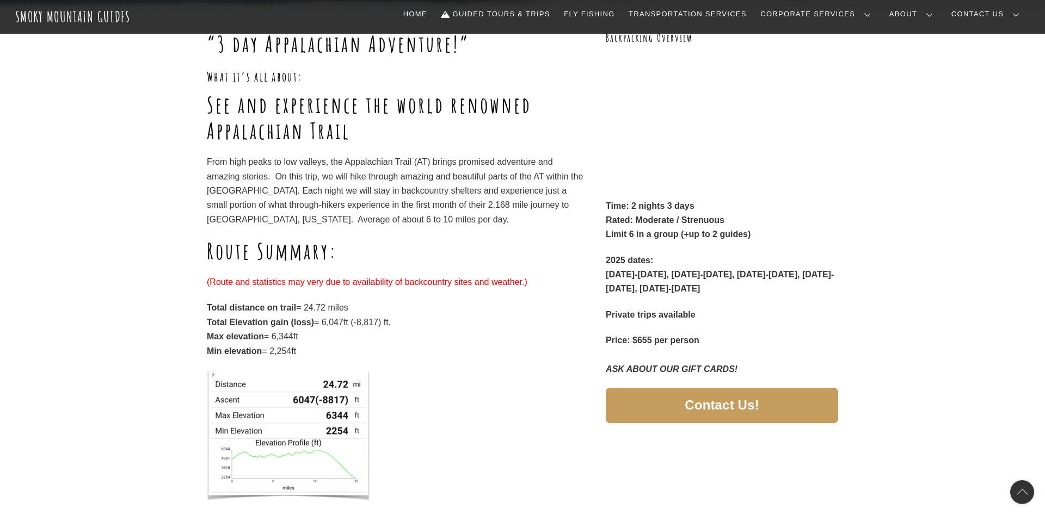
scroll to position [167, 0]
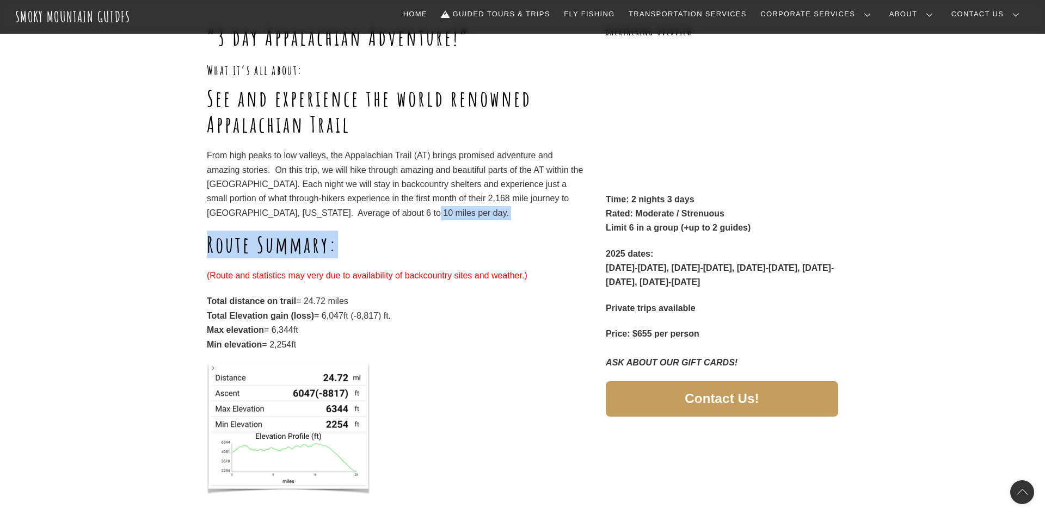
drag, startPoint x: 419, startPoint y: 214, endPoint x: 459, endPoint y: 244, distance: 50.2
click at [453, 242] on div "“3 day Appalachian Adventure!” What it’s all about: See and experience the worl…" at bounding box center [396, 269] width 379 height 490
click at [460, 244] on h1 "Route Summary:" at bounding box center [396, 245] width 379 height 26
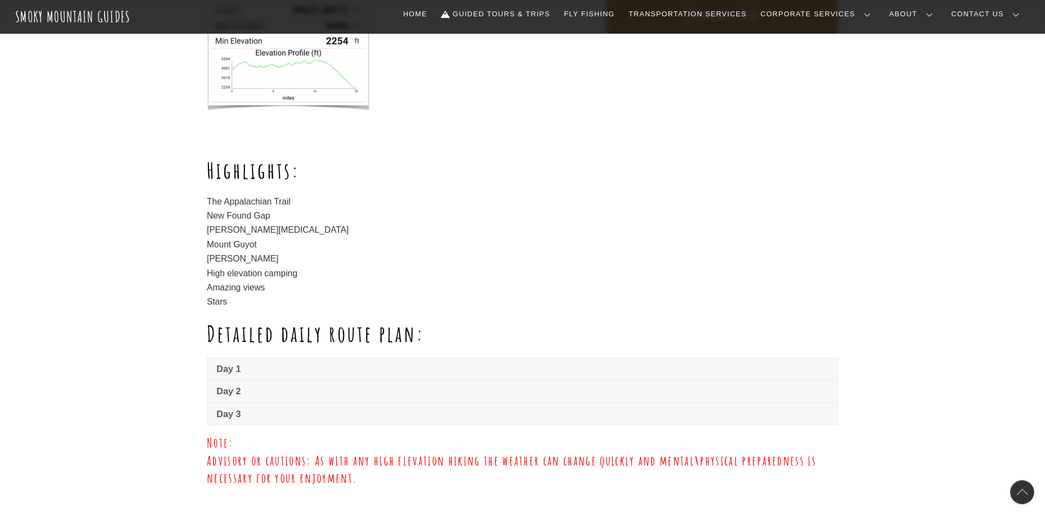
scroll to position [555, 0]
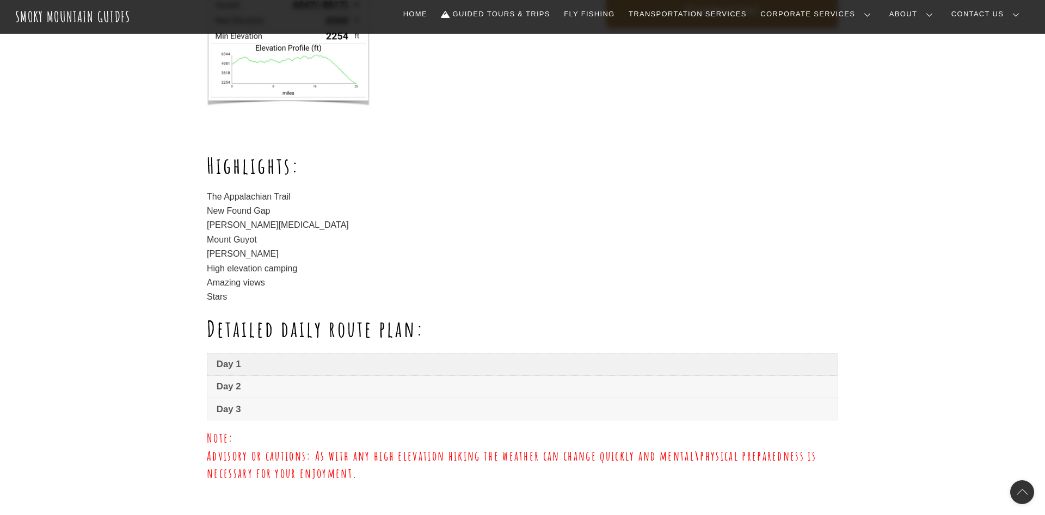
click at [236, 366] on span "Day 1" at bounding box center [523, 364] width 612 height 13
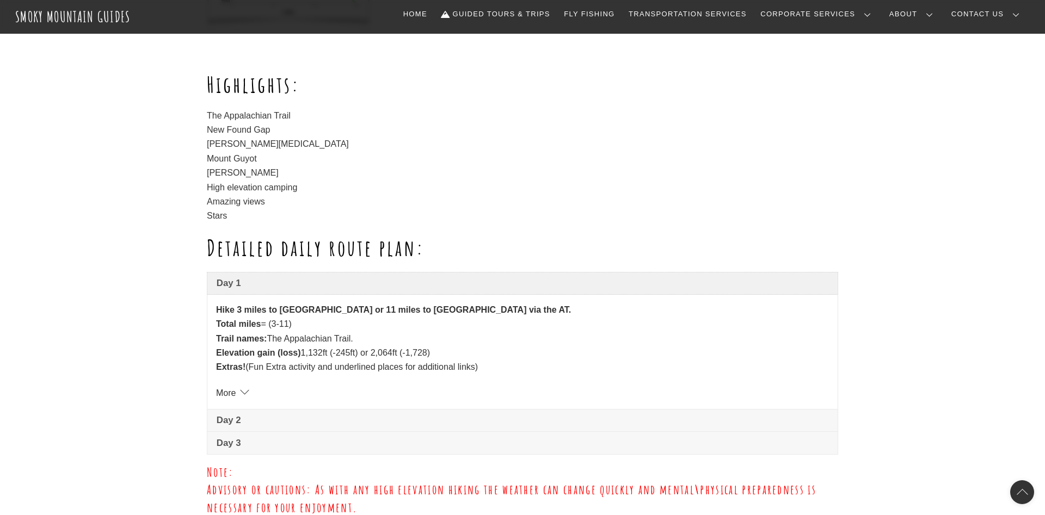
scroll to position [666, 0]
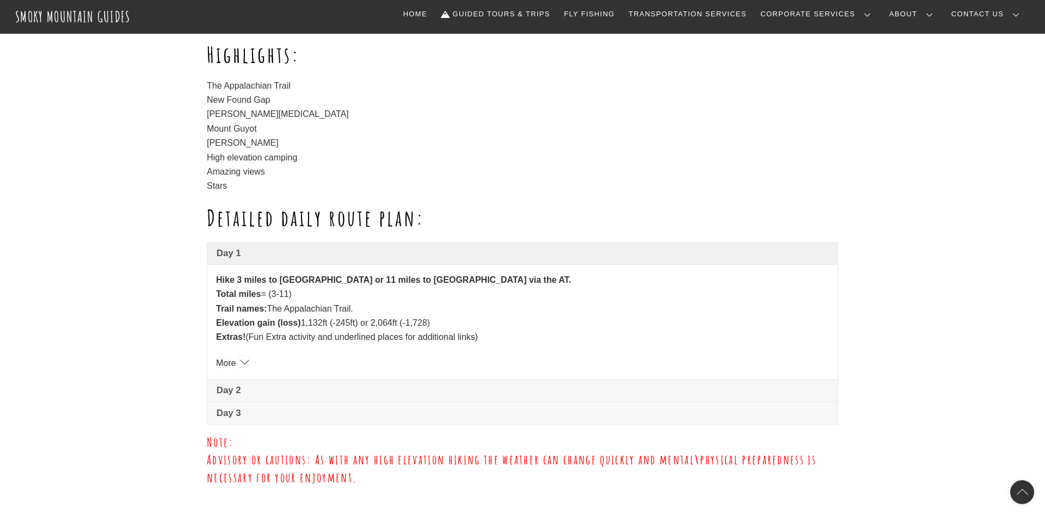
click at [230, 359] on link "More" at bounding box center [231, 363] width 30 height 9
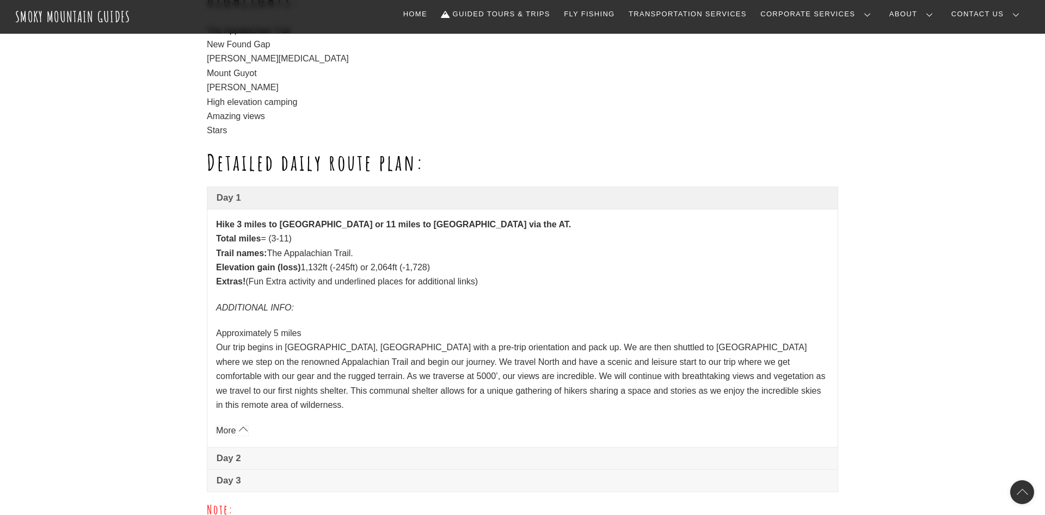
scroll to position [777, 0]
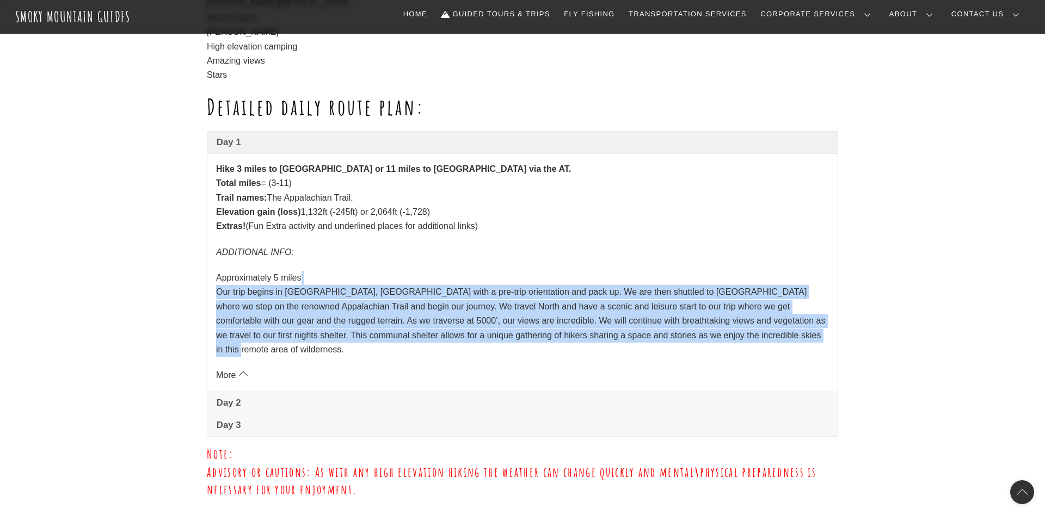
drag, startPoint x: 443, startPoint y: 276, endPoint x: 793, endPoint y: 330, distance: 353.9
click at [793, 330] on p "Approximately 5 miles Our trip begins in [GEOGRAPHIC_DATA], [GEOGRAPHIC_DATA] w…" at bounding box center [522, 314] width 613 height 86
click at [794, 330] on p "Approximately 5 miles Our trip begins in [GEOGRAPHIC_DATA], [GEOGRAPHIC_DATA] w…" at bounding box center [522, 314] width 613 height 86
drag, startPoint x: 780, startPoint y: 337, endPoint x: 198, endPoint y: 297, distance: 583.6
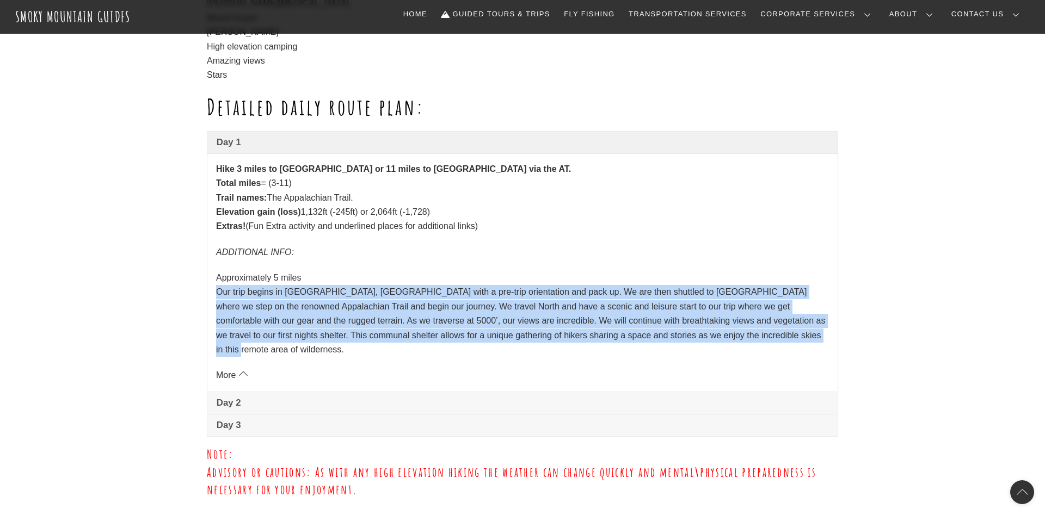
click at [352, 295] on p "Approximately 5 miles Our trip begins in [GEOGRAPHIC_DATA], [GEOGRAPHIC_DATA] w…" at bounding box center [522, 314] width 613 height 86
drag, startPoint x: 776, startPoint y: 336, endPoint x: 207, endPoint y: 297, distance: 570.5
click at [207, 297] on ul "Day 1 Hike 3 miles to [GEOGRAPHIC_DATA] or 11 miles to [GEOGRAPHIC_DATA] shelte…" at bounding box center [522, 284] width 631 height 306
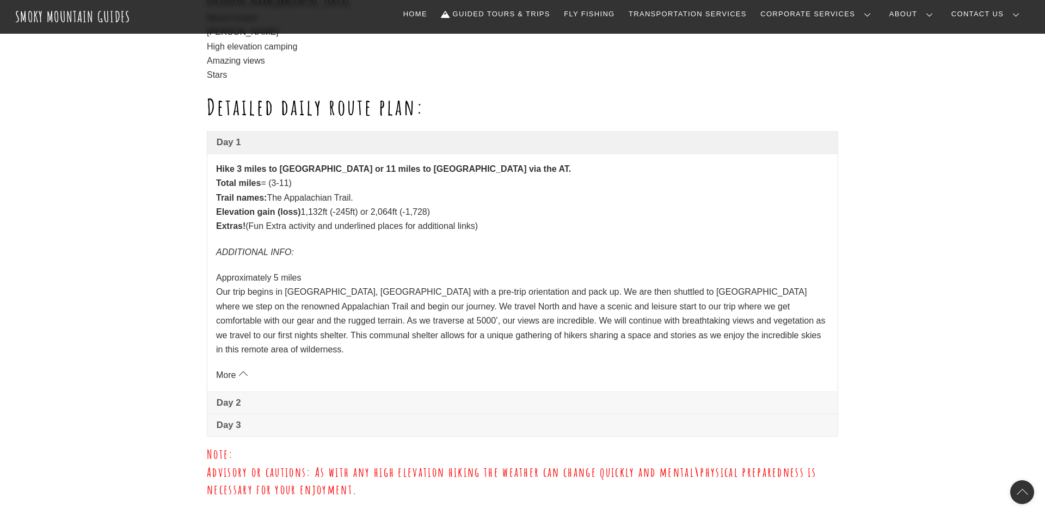
click at [602, 328] on p "Approximately 5 miles Our trip begins in [GEOGRAPHIC_DATA], [GEOGRAPHIC_DATA] w…" at bounding box center [522, 314] width 613 height 86
click at [384, 397] on span "Day 2" at bounding box center [523, 403] width 612 height 13
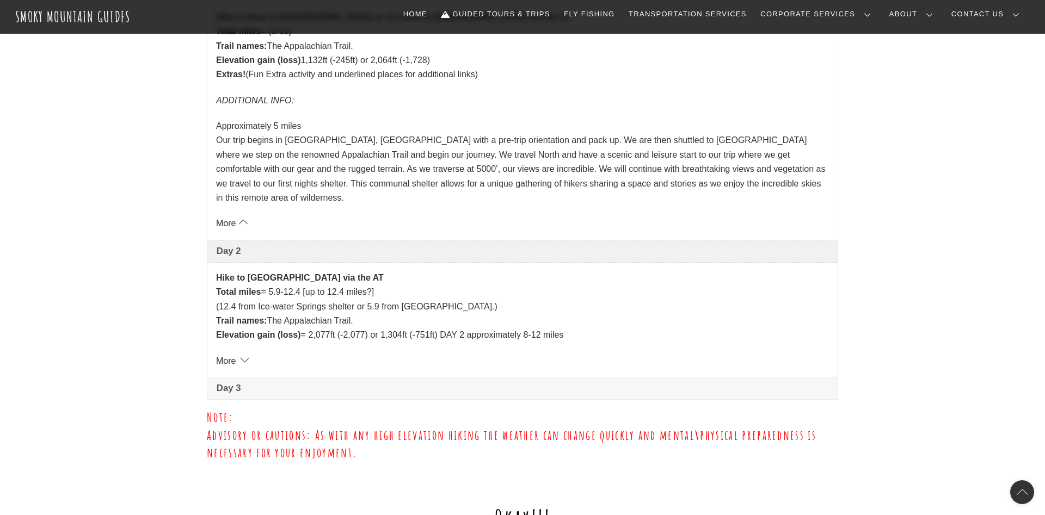
scroll to position [944, 0]
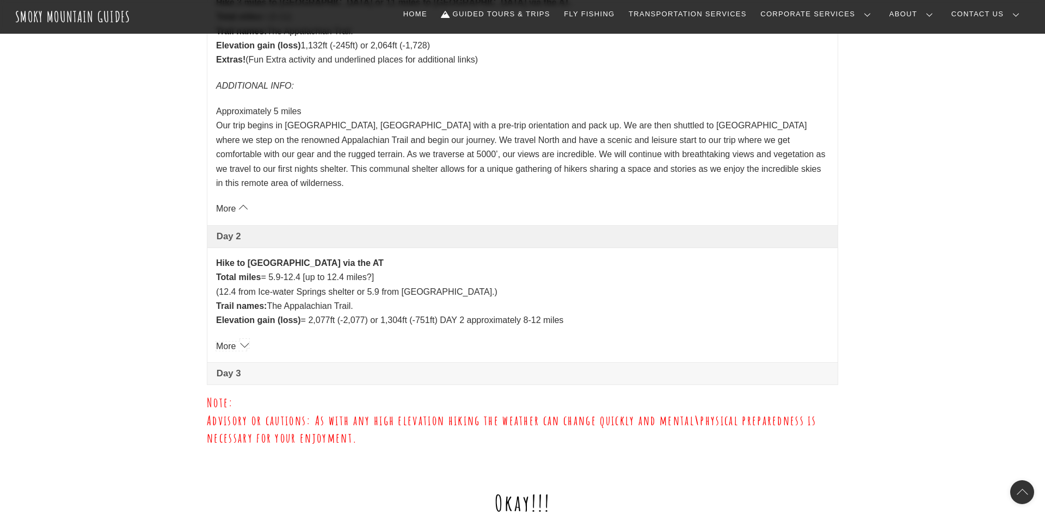
click at [230, 342] on link "More" at bounding box center [231, 346] width 30 height 9
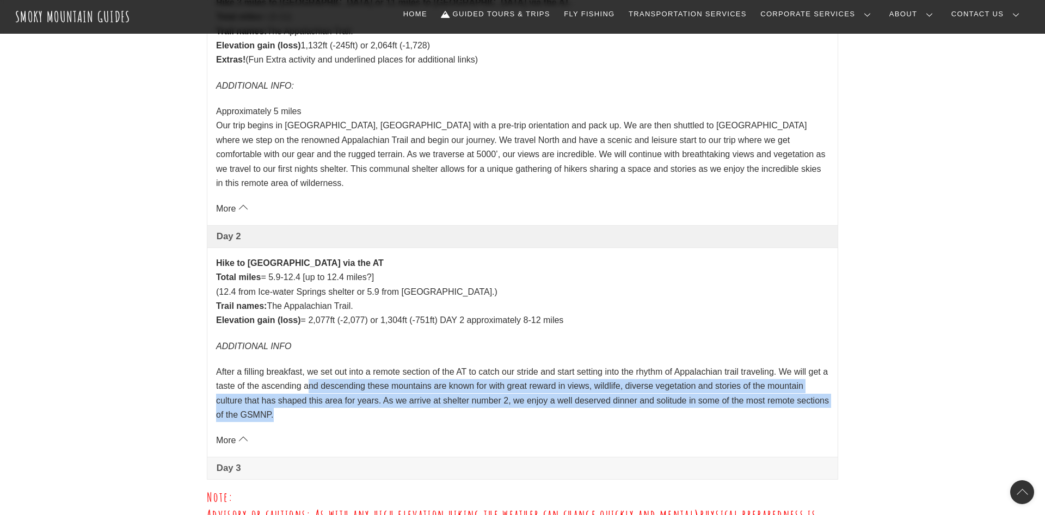
drag, startPoint x: 339, startPoint y: 396, endPoint x: 313, endPoint y: 363, distance: 41.8
click at [313, 365] on p "After a filling breakfast, we set out into a remote section of the AT to catch …" at bounding box center [522, 394] width 613 height 58
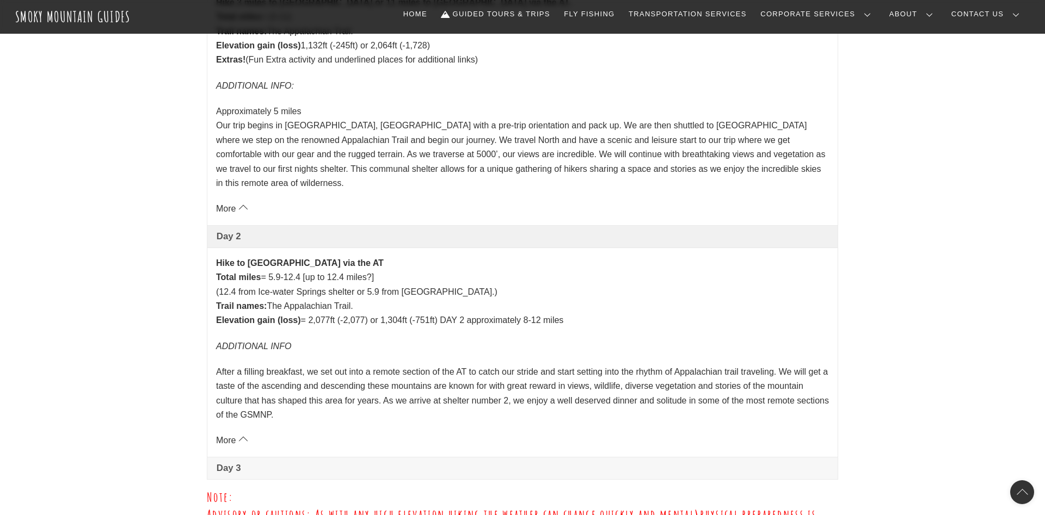
click at [312, 365] on p "After a filling breakfast, we set out into a remote section of the AT to catch …" at bounding box center [522, 394] width 613 height 58
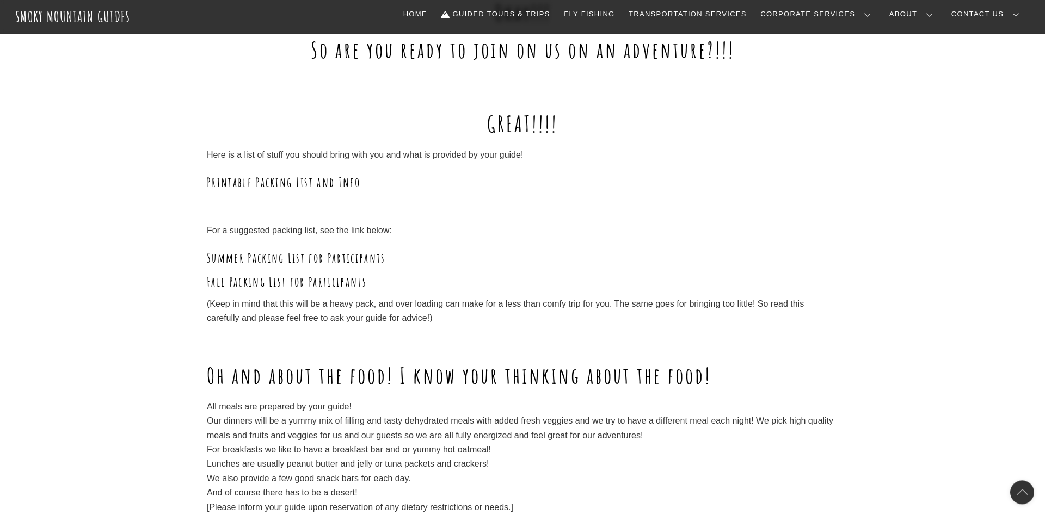
scroll to position [1554, 0]
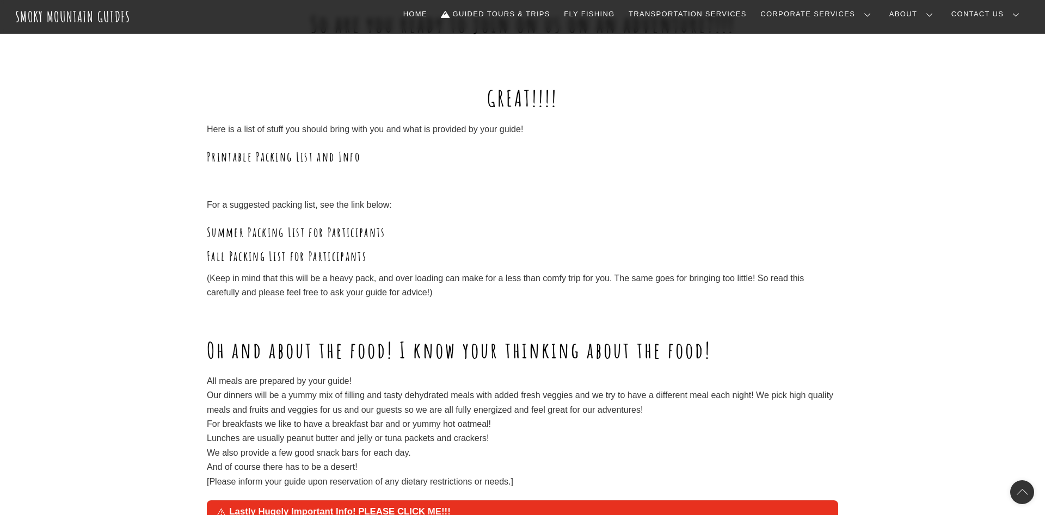
drag, startPoint x: 199, startPoint y: 371, endPoint x: 713, endPoint y: 396, distance: 514.8
click at [713, 396] on p "All meals are prepared by your guide! Our dinners will be a yummy mix of fillin…" at bounding box center [522, 431] width 631 height 115
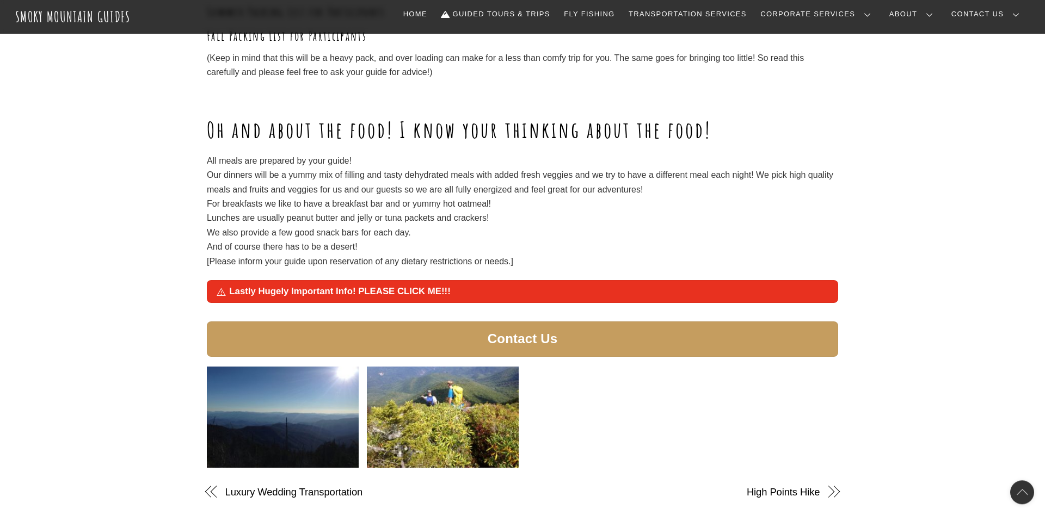
scroll to position [1776, 0]
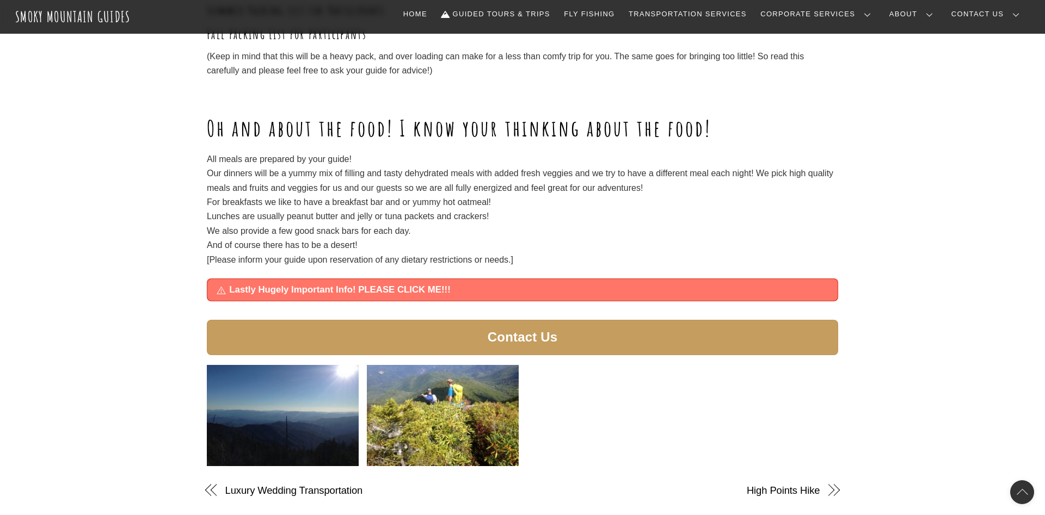
click at [472, 283] on span "Lastly Hugely Important Info! PLEASE CLICK ME!!!" at bounding box center [528, 289] width 599 height 13
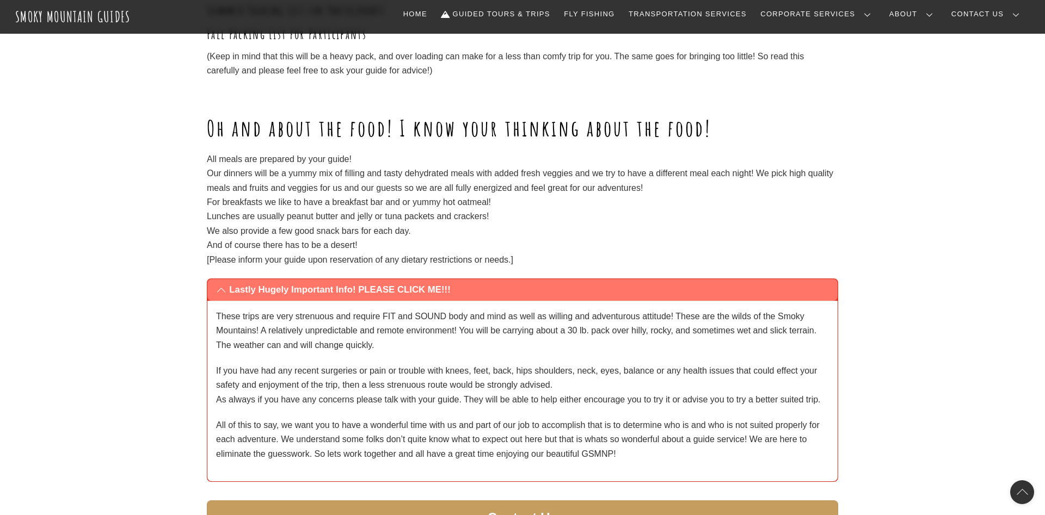
drag, startPoint x: 467, startPoint y: 329, endPoint x: 484, endPoint y: 328, distance: 16.9
click at [480, 327] on p "These trips are very strenuous and require FIT and SOUND body and mind as well …" at bounding box center [522, 331] width 613 height 43
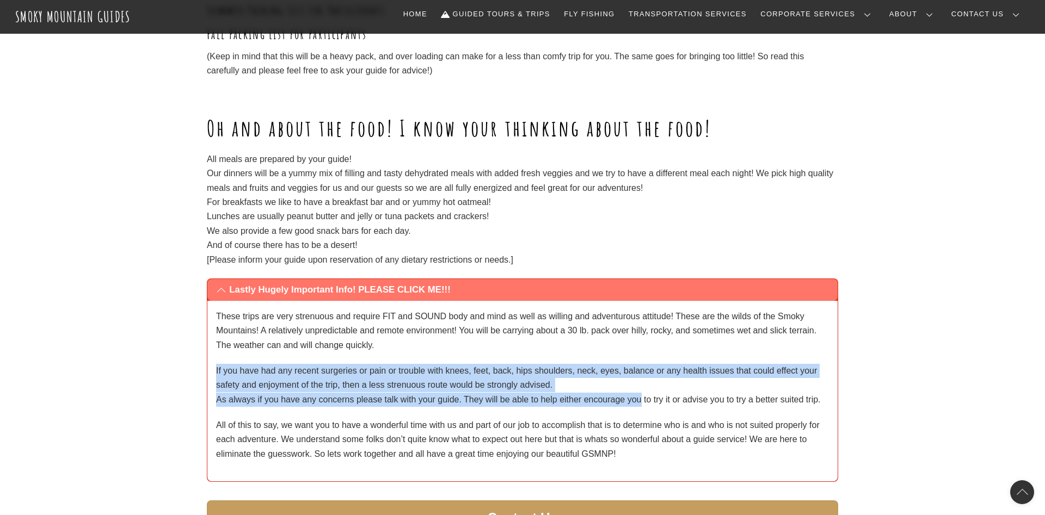
drag, startPoint x: 484, startPoint y: 328, endPoint x: 641, endPoint y: 387, distance: 167.9
click at [641, 387] on div "These trips are very strenuous and require FIT and SOUND body and mind as well …" at bounding box center [522, 386] width 613 height 152
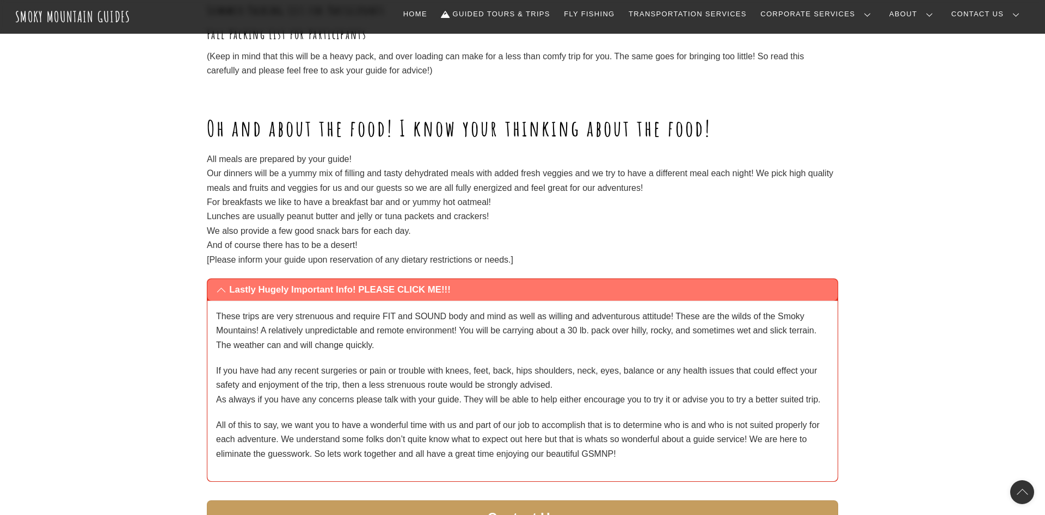
click at [662, 384] on p "If you have had any recent surgeries or pain or trouble with knees, feet, back,…" at bounding box center [522, 385] width 613 height 43
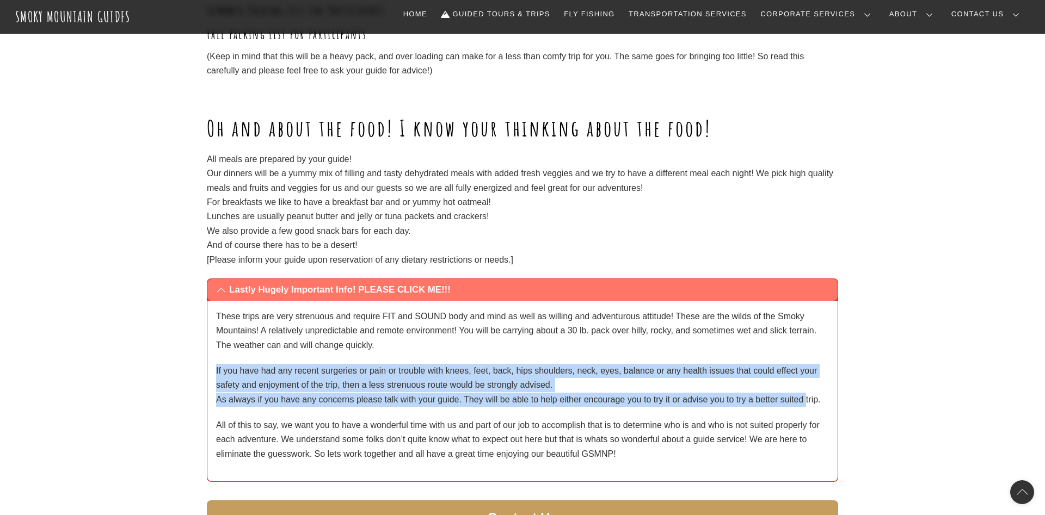
drag, startPoint x: 613, startPoint y: 332, endPoint x: 806, endPoint y: 394, distance: 202.4
click at [806, 394] on div "These trips are very strenuous and require FIT and SOUND body and mind as well …" at bounding box center [522, 386] width 613 height 152
click at [731, 394] on div "These trips are very strenuous and require FIT and SOUND body and mind as well …" at bounding box center [522, 386] width 613 height 152
